Goal: Task Accomplishment & Management: Manage account settings

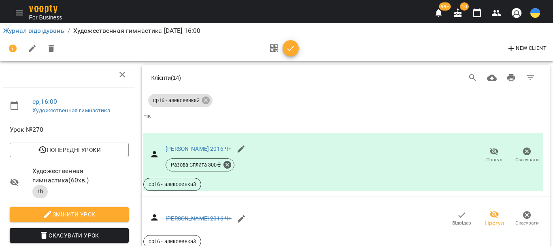
scroll to position [122, 0]
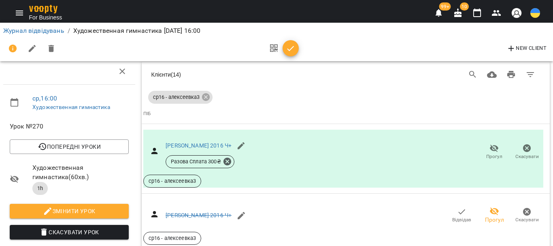
click at [496, 16] on icon "button" at bounding box center [497, 13] width 10 height 10
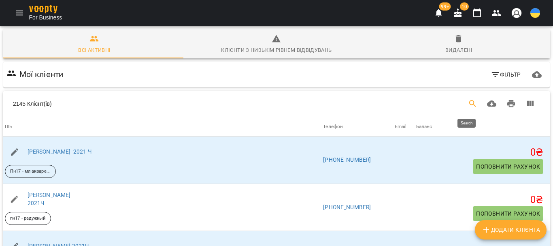
click at [468, 102] on icon "Search" at bounding box center [473, 104] width 10 height 10
click at [48, 102] on input "Search" at bounding box center [122, 100] width 193 height 13
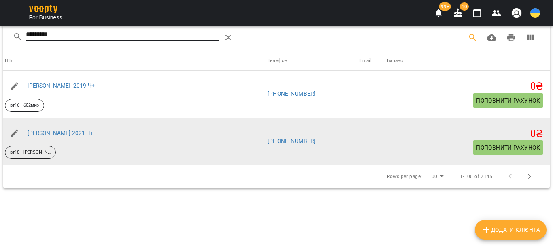
scroll to position [66, 0]
type input "*********"
click at [78, 136] on div "[PERSON_NAME] 2021 Ч+" at bounding box center [60, 132] width 69 height 11
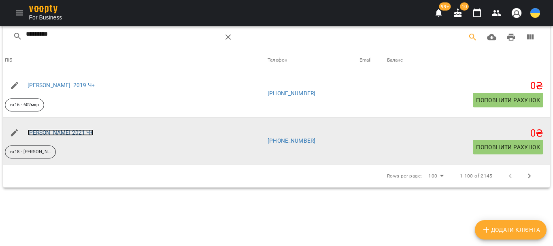
click at [86, 132] on link "[PERSON_NAME] 2021 Ч+" at bounding box center [61, 132] width 66 height 6
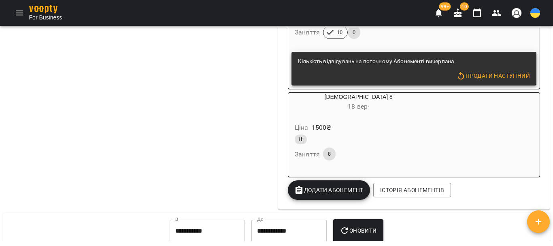
scroll to position [968, 0]
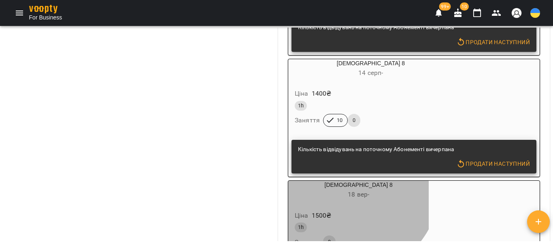
click at [342, 192] on div "[DEMOGRAPHIC_DATA] 8 [DATE] -" at bounding box center [358, 190] width 141 height 19
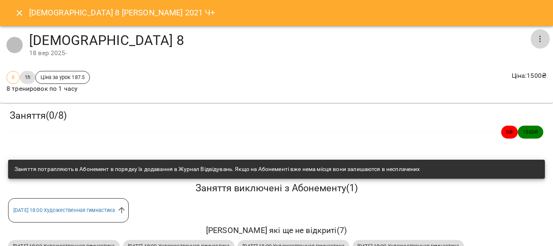
click at [535, 35] on icon "button" at bounding box center [540, 39] width 10 height 10
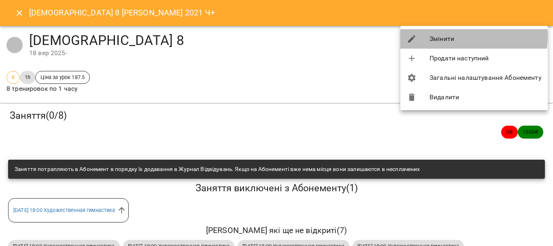
click at [451, 36] on li "Змінити" at bounding box center [474, 38] width 147 height 19
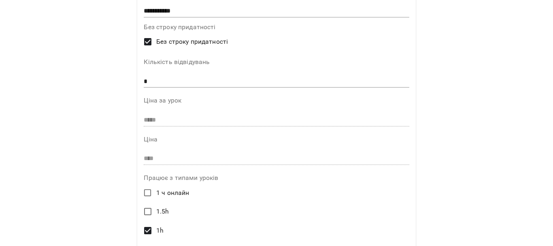
scroll to position [0, 0]
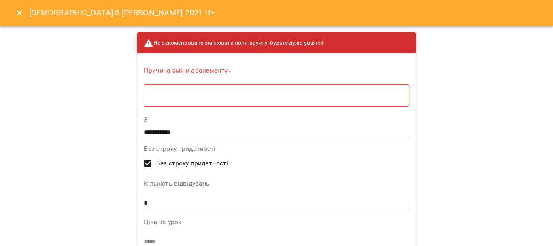
click at [149, 92] on textarea at bounding box center [276, 96] width 254 height 8
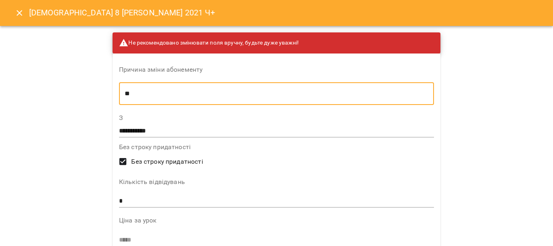
type textarea "*"
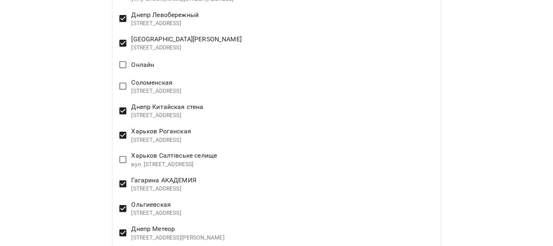
scroll to position [1823, 0]
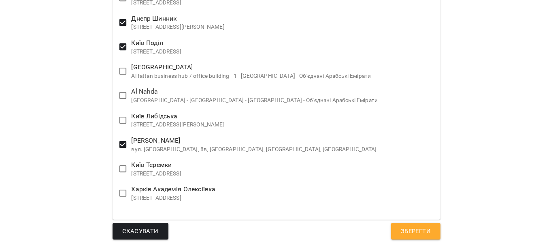
type textarea "*"
click at [403, 232] on span "Зберегти" at bounding box center [416, 231] width 30 height 11
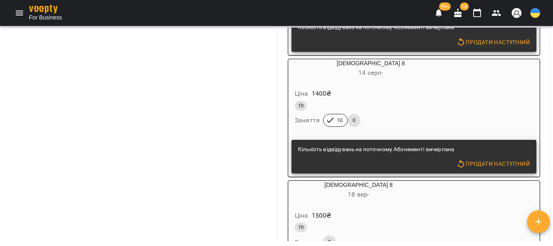
scroll to position [995, 0]
